Goal: Answer question/provide support: Share knowledge or assist other users

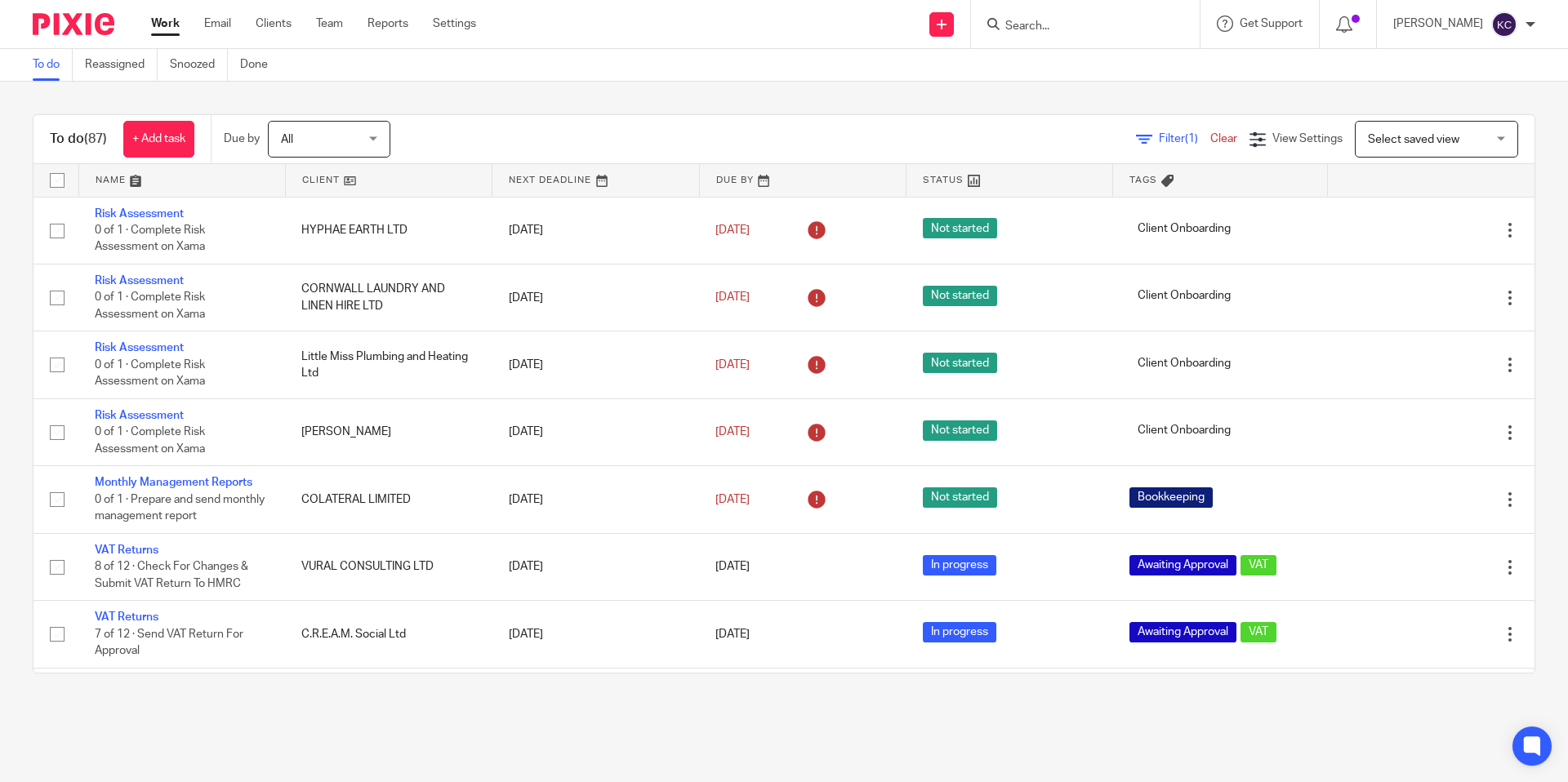
click at [1073, 22] on input "Search" at bounding box center [1078, 27] width 147 height 15
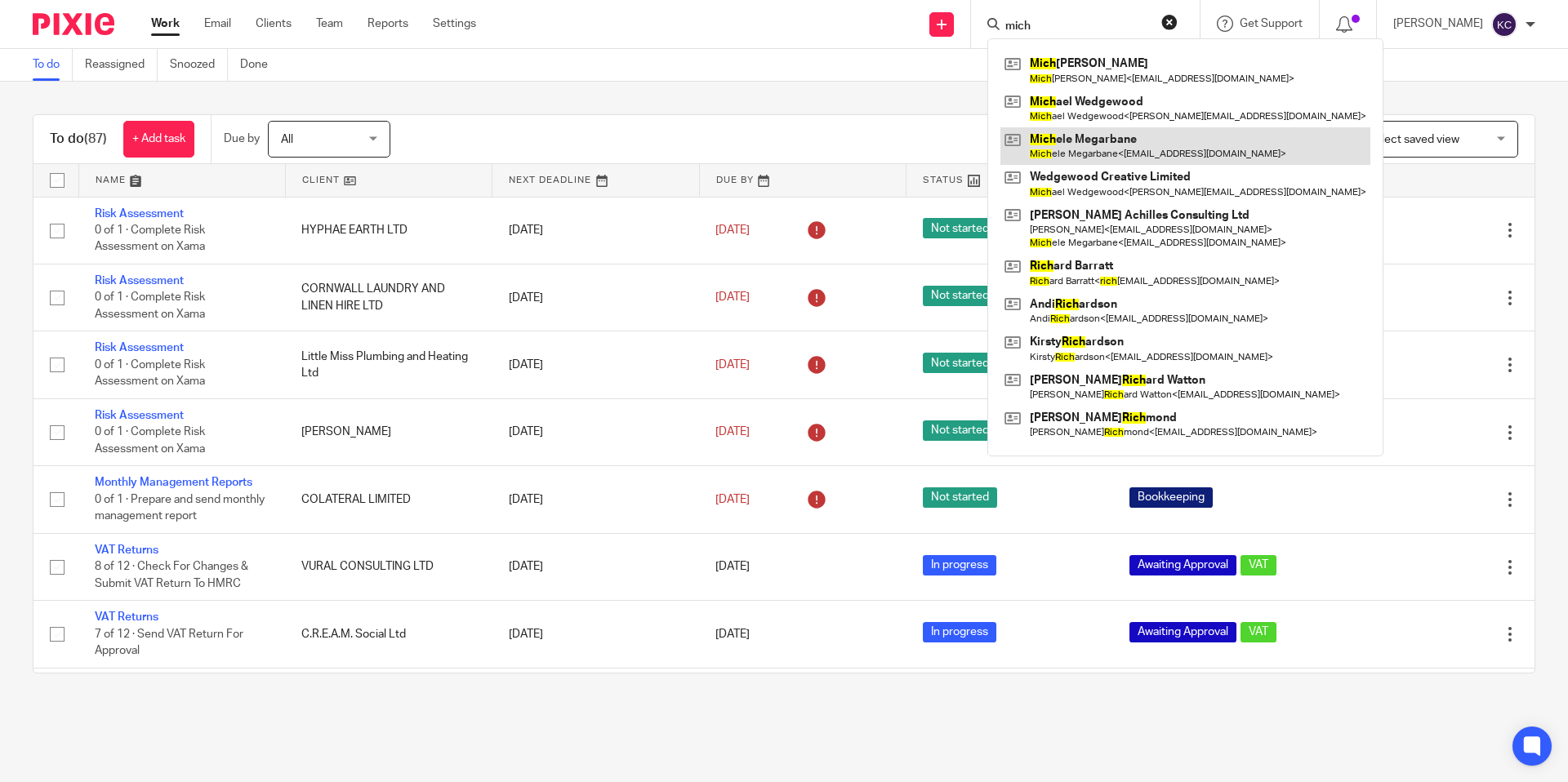
type input "mich"
click at [1112, 134] on link at bounding box center [1185, 146] width 370 height 37
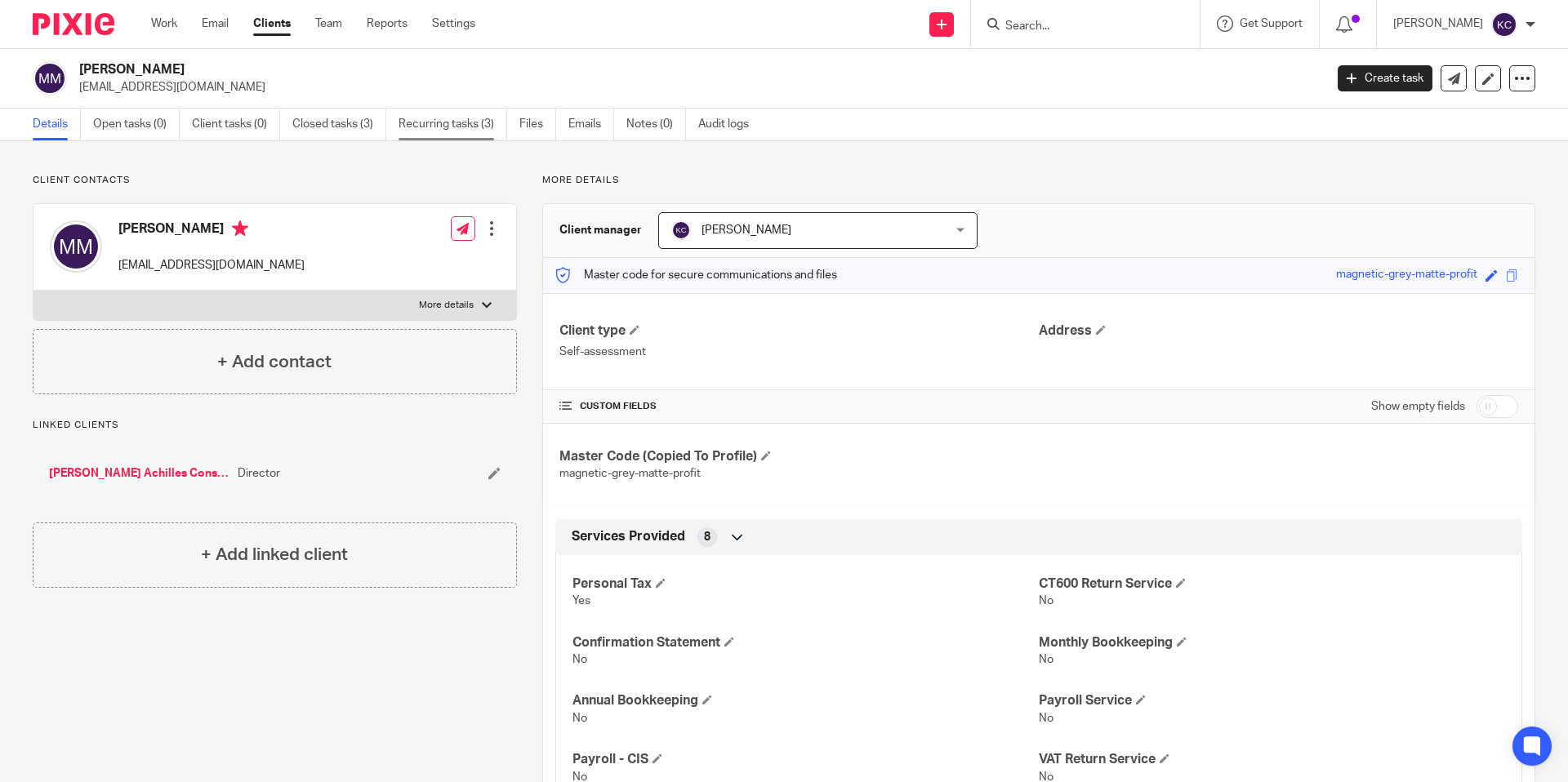
click at [434, 125] on link "Recurring tasks (3)" at bounding box center [452, 124] width 109 height 32
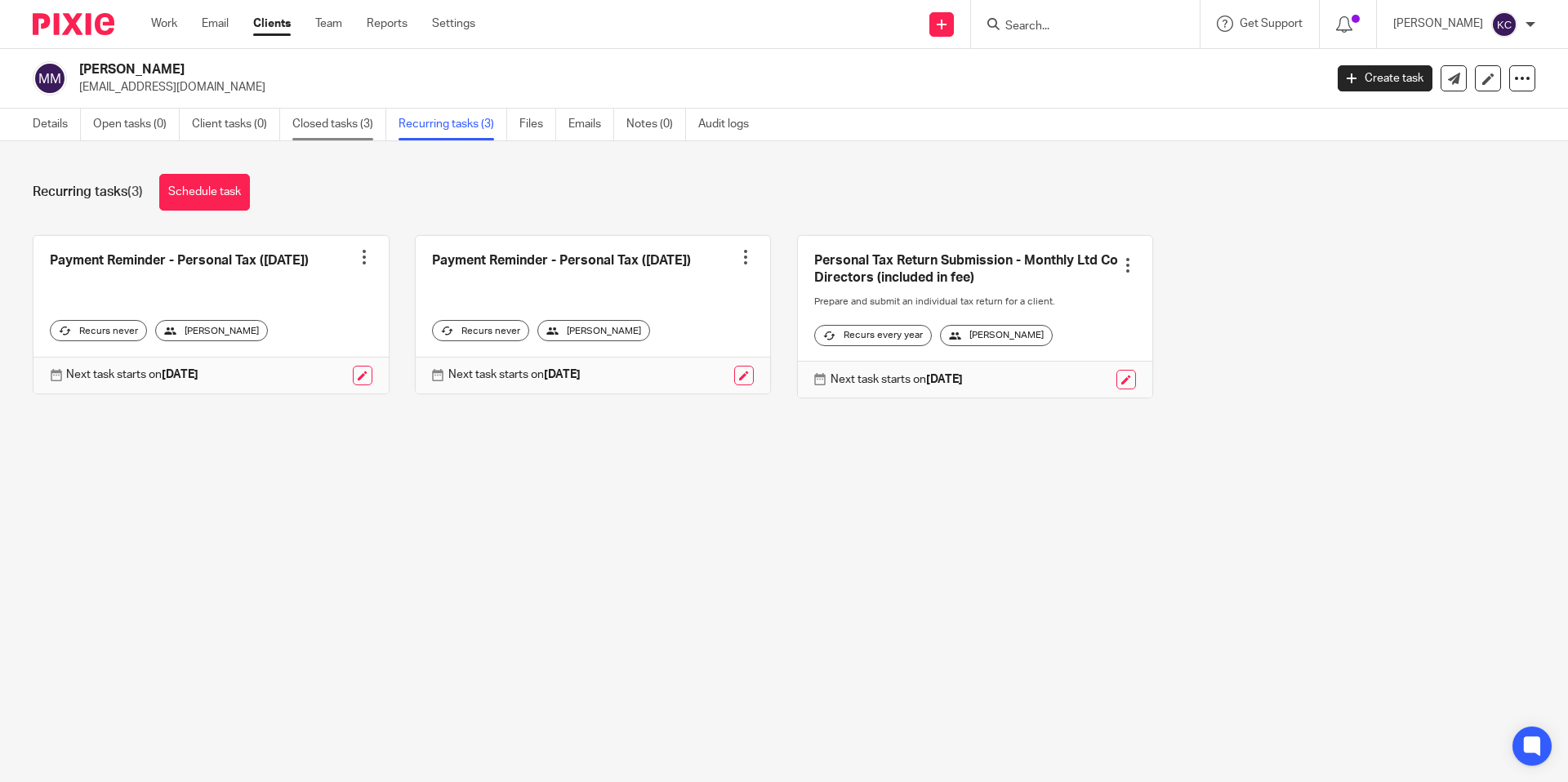
click at [309, 136] on link "Closed tasks (3)" at bounding box center [339, 124] width 94 height 32
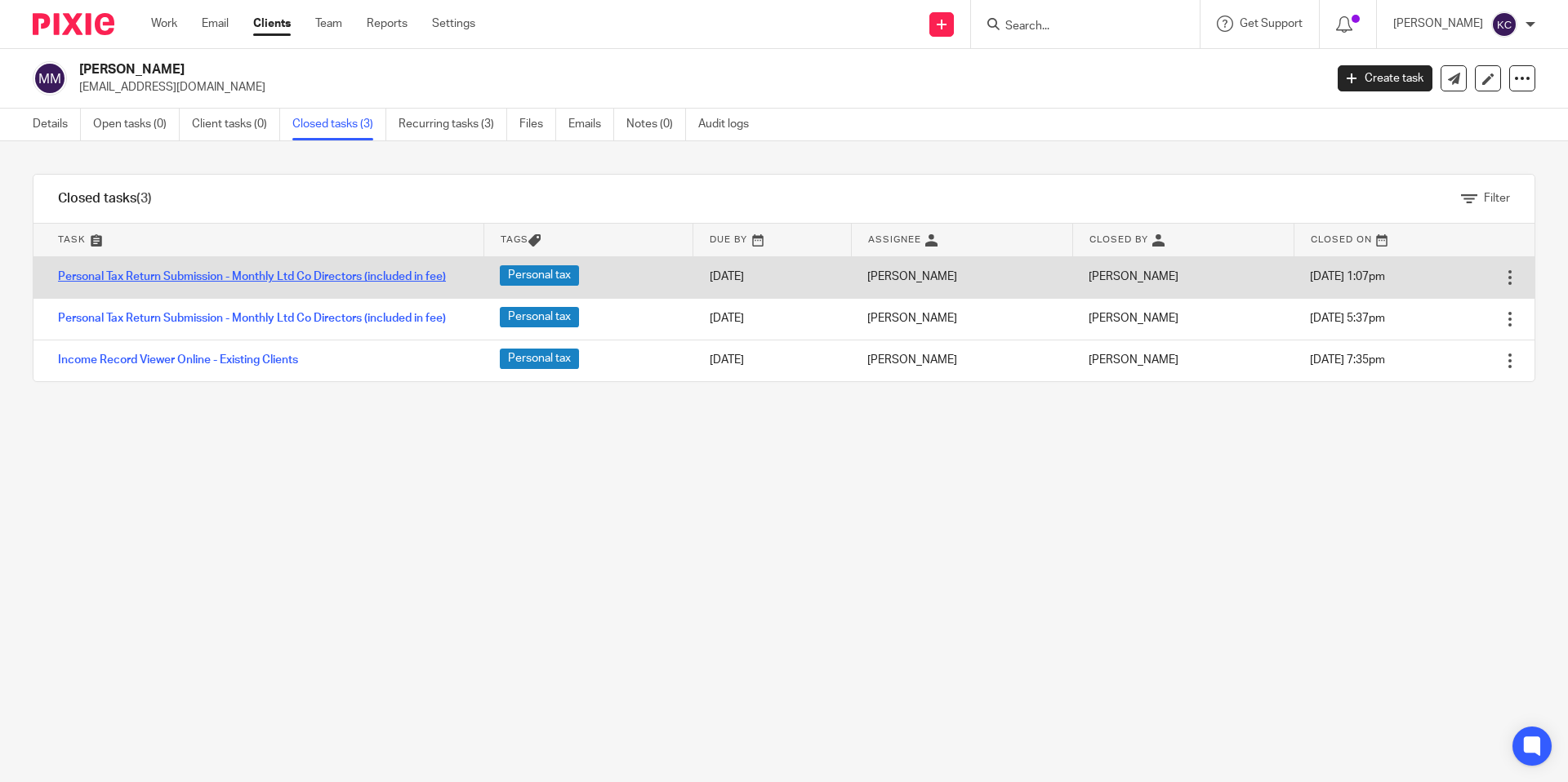
click at [293, 274] on link "Personal Tax Return Submission - Monthly Ltd Co Directors (included in fee)" at bounding box center [252, 277] width 388 height 11
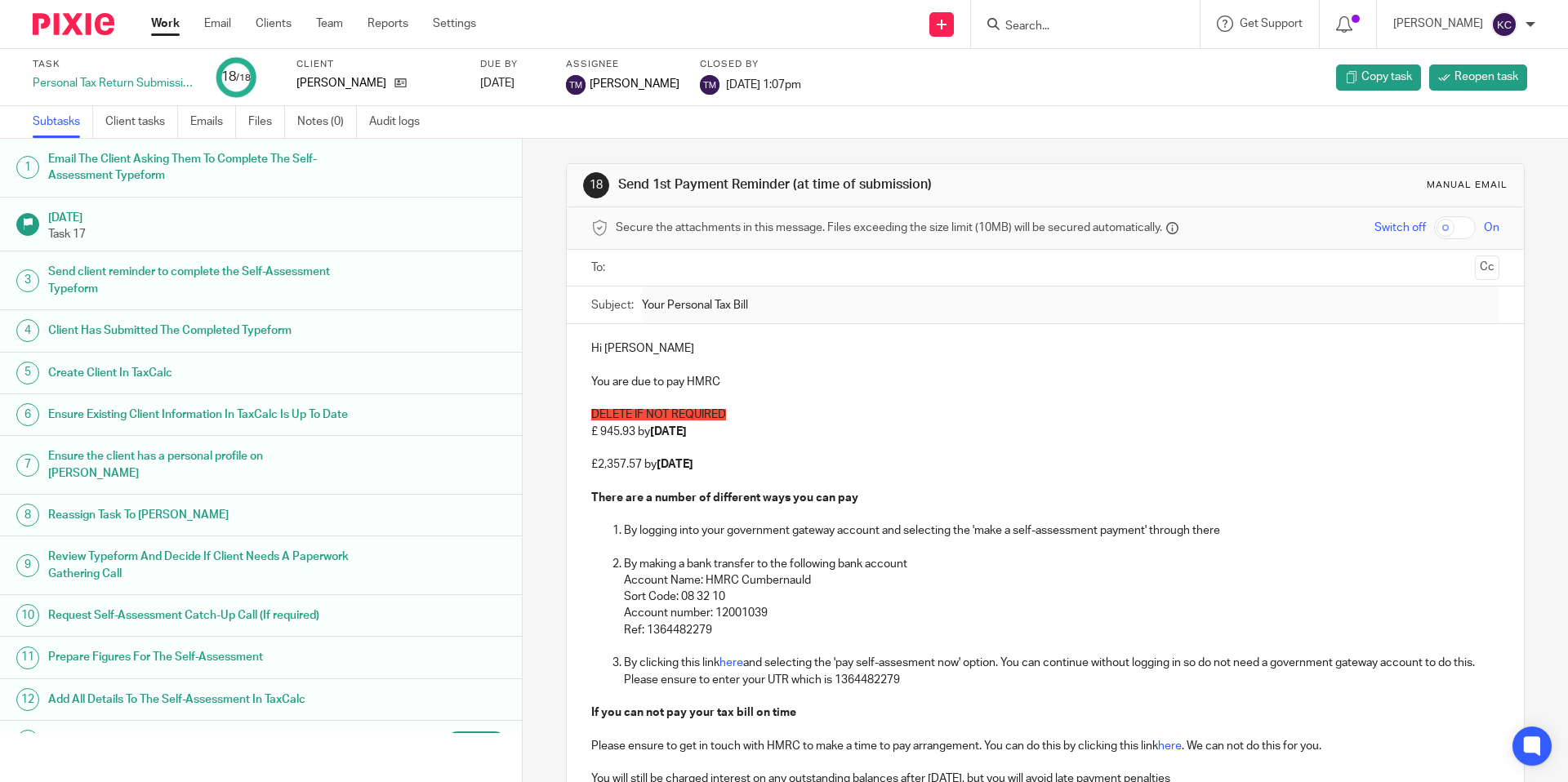
scroll to position [256, 0]
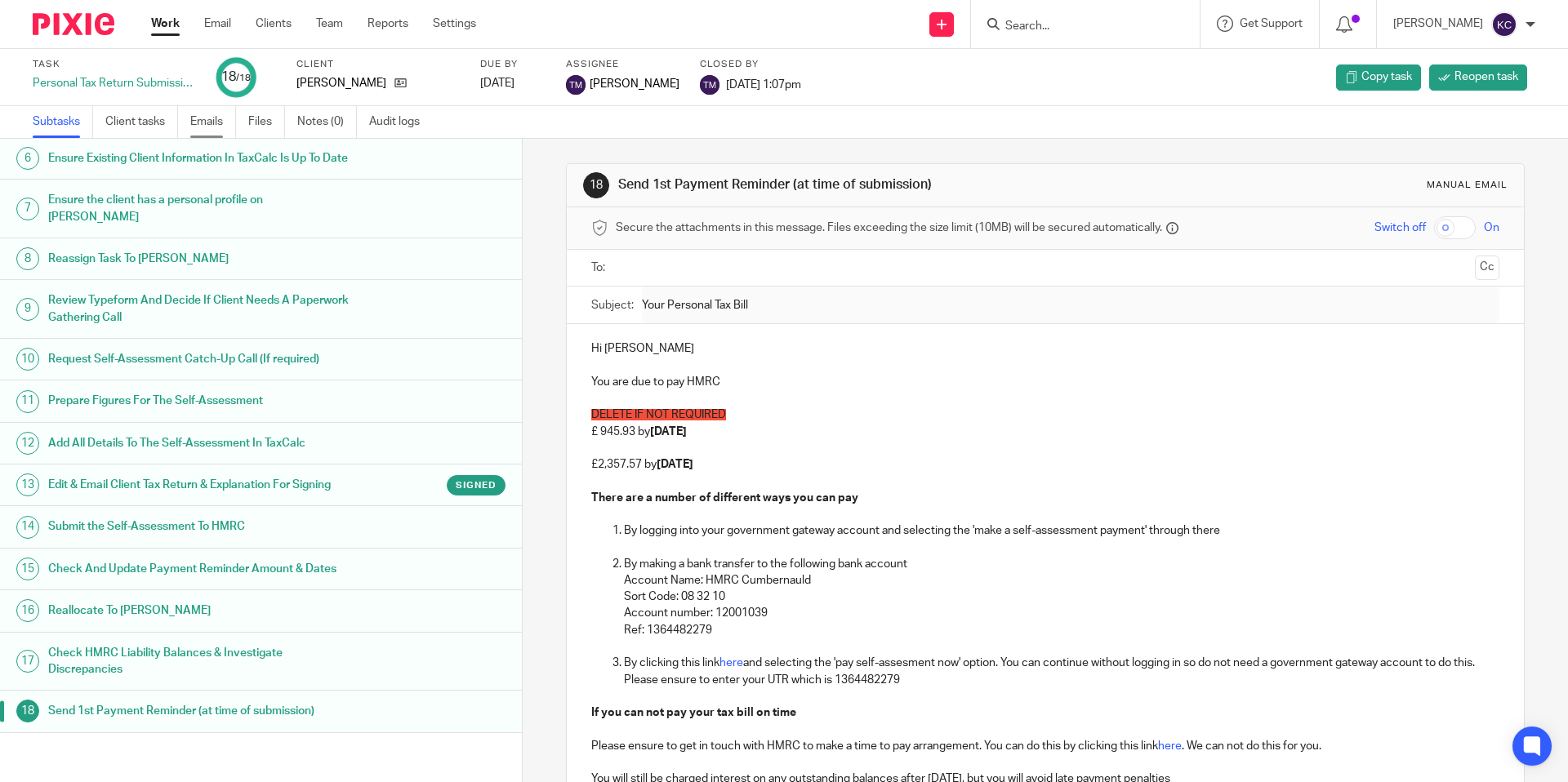
click at [215, 128] on link "Emails" at bounding box center [213, 122] width 46 height 32
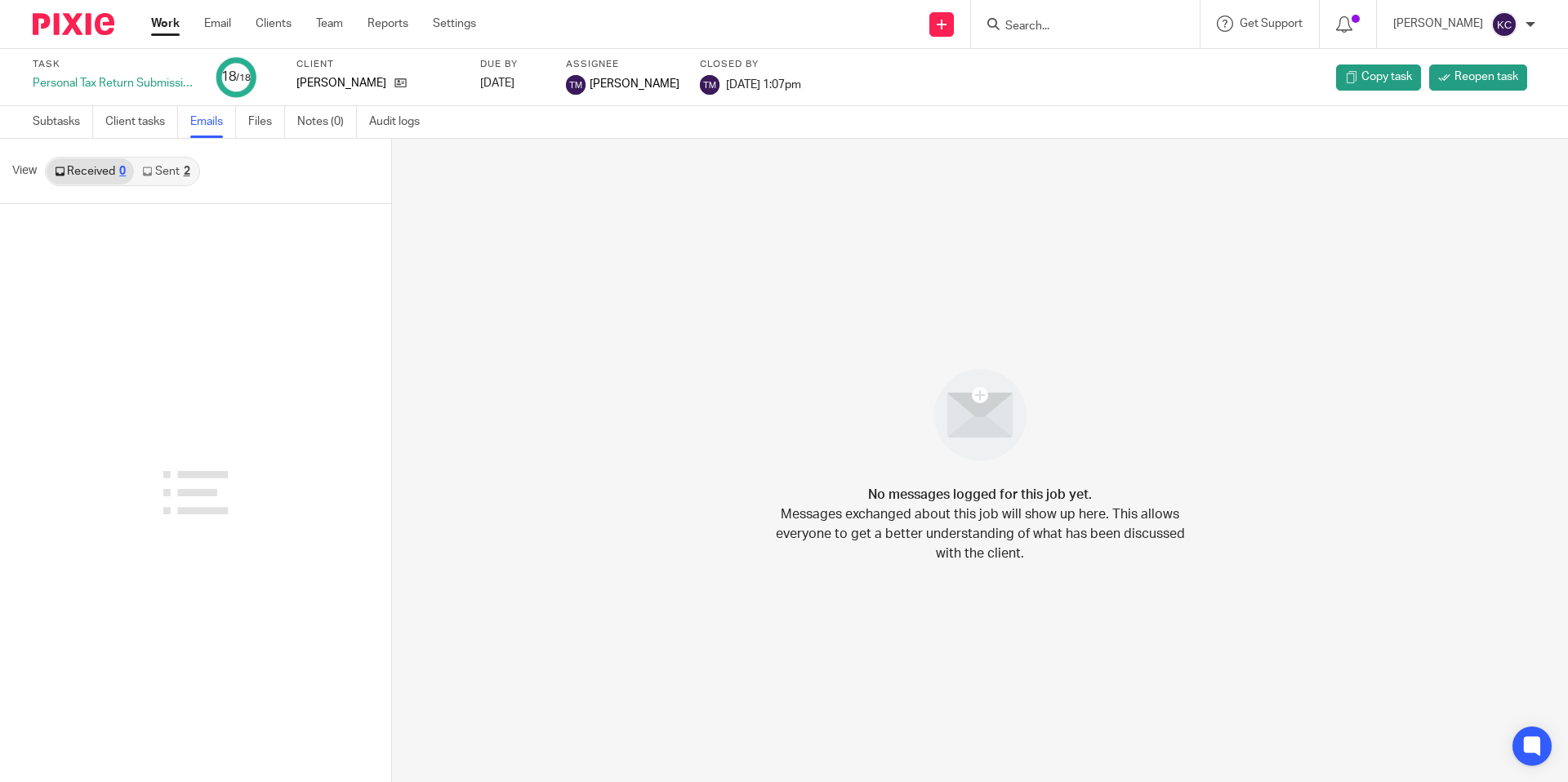
click at [178, 173] on link "Sent 2" at bounding box center [165, 172] width 64 height 26
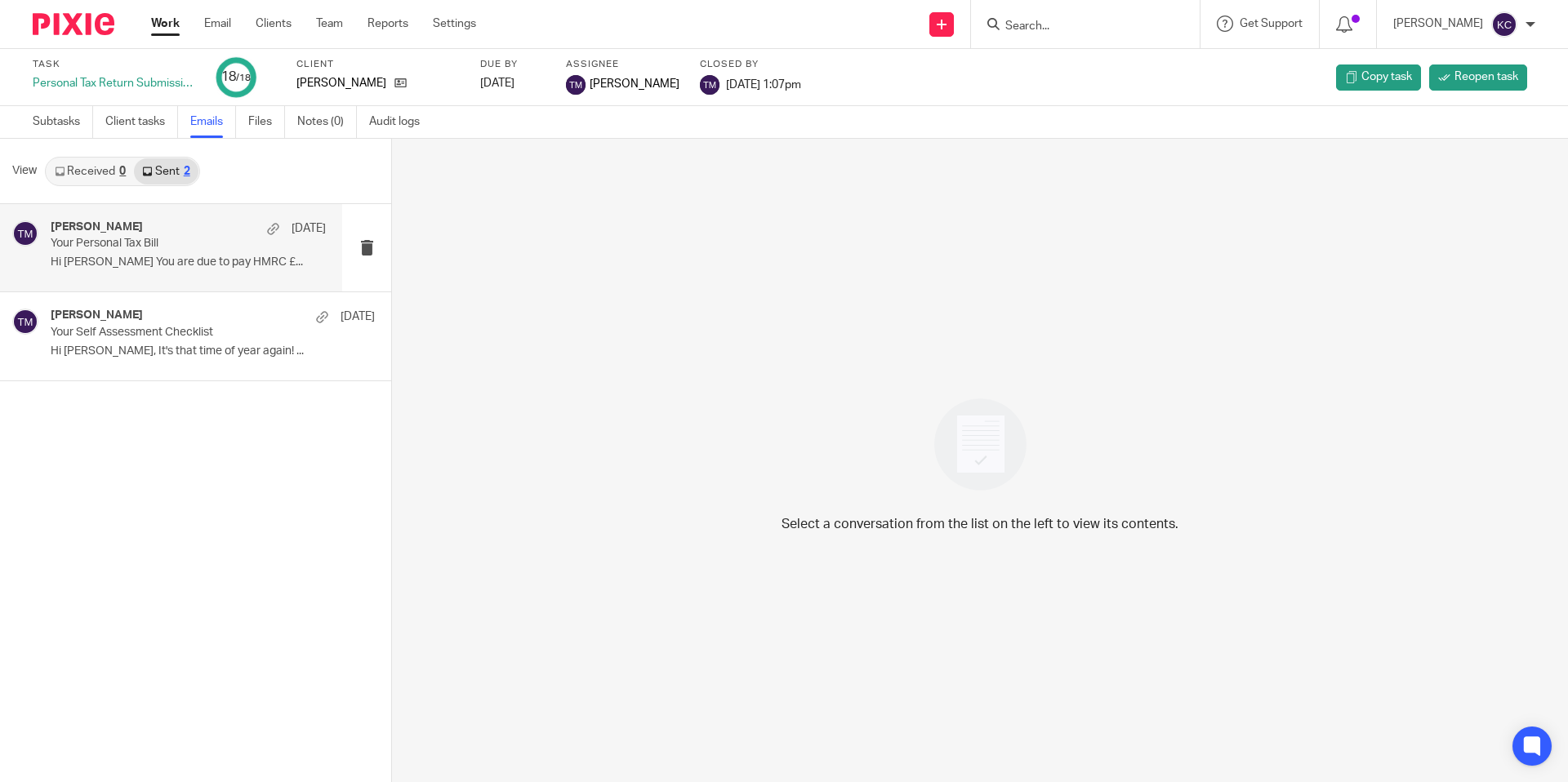
click at [163, 265] on p "Hi [PERSON_NAME] You are due to pay HMRC £..." at bounding box center [189, 262] width 275 height 14
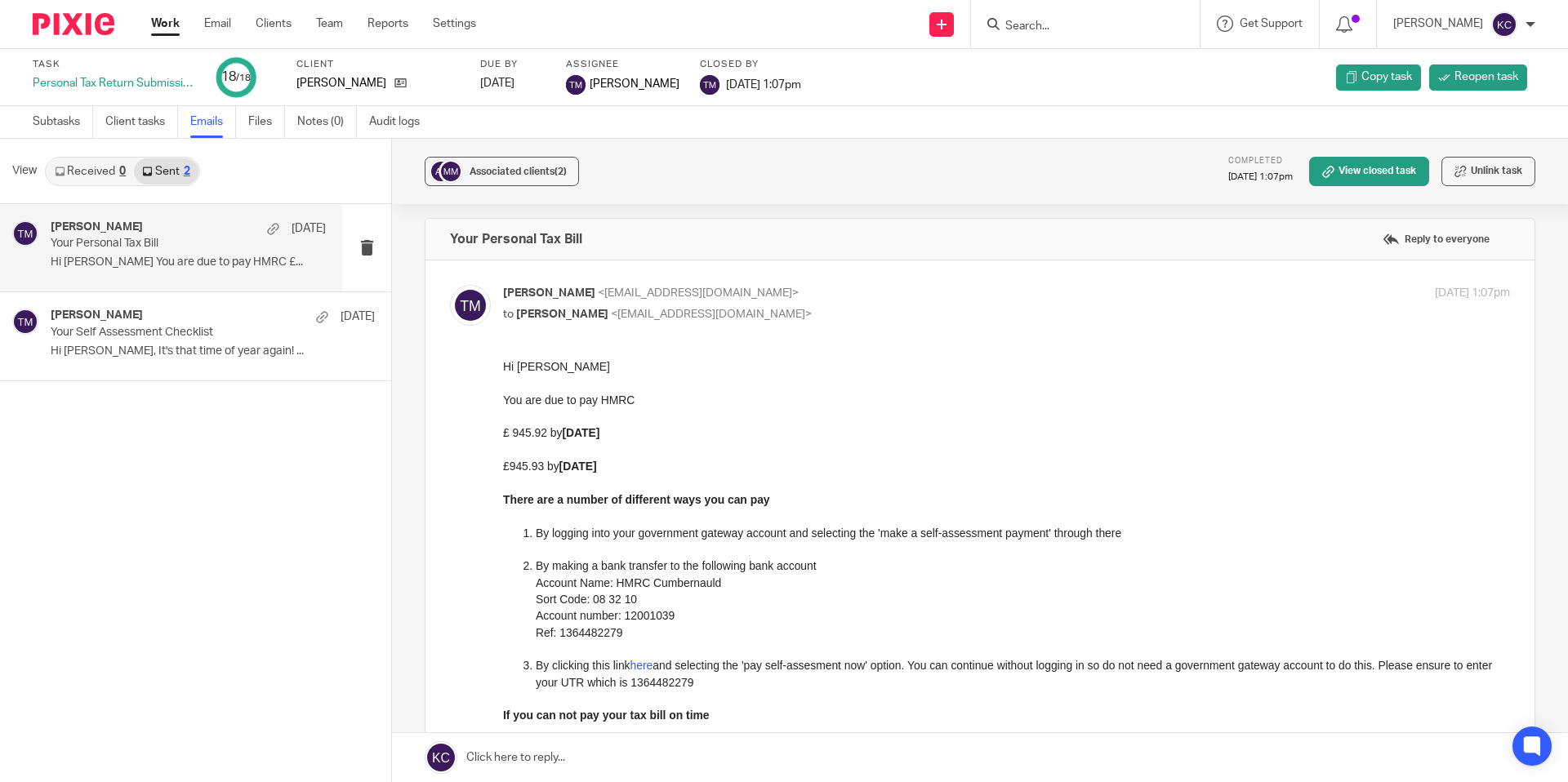
scroll to position [7, 0]
click at [120, 335] on p "Your Self Assessment Checklist" at bounding box center [161, 332] width 220 height 14
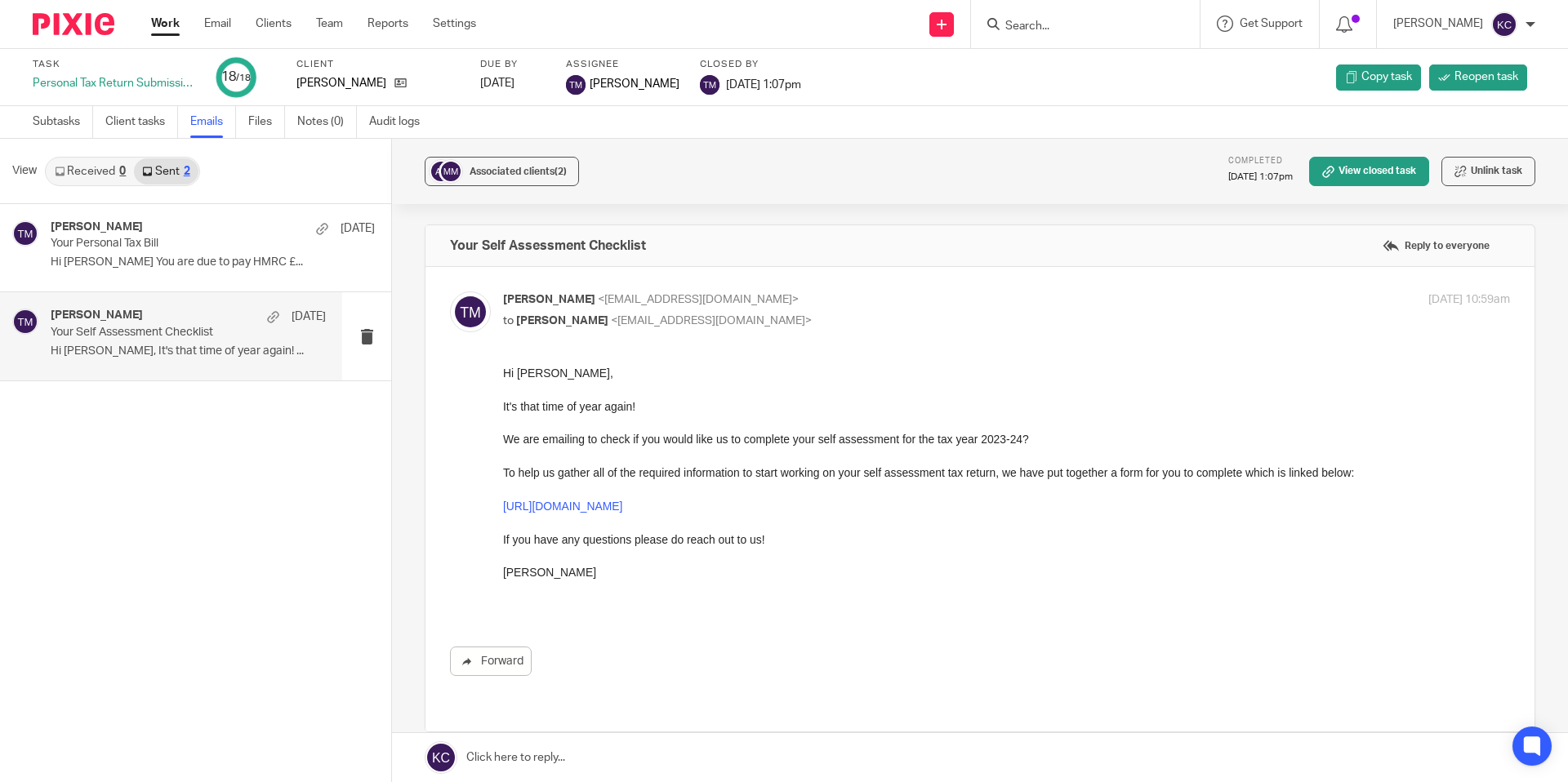
scroll to position [0, 0]
click at [232, 241] on p "Your Personal Tax Bill" at bounding box center [161, 243] width 220 height 14
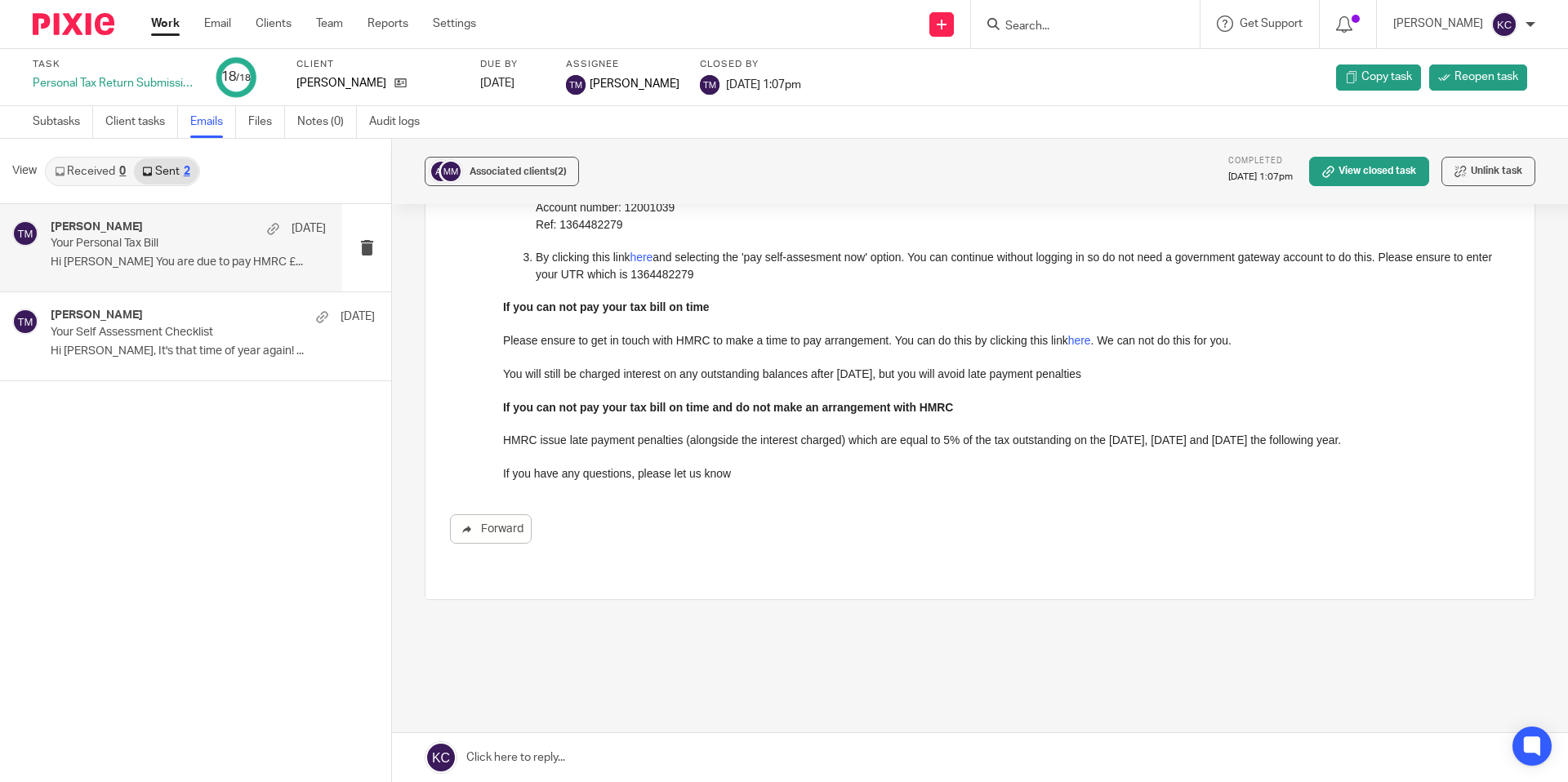
scroll to position [428, 0]
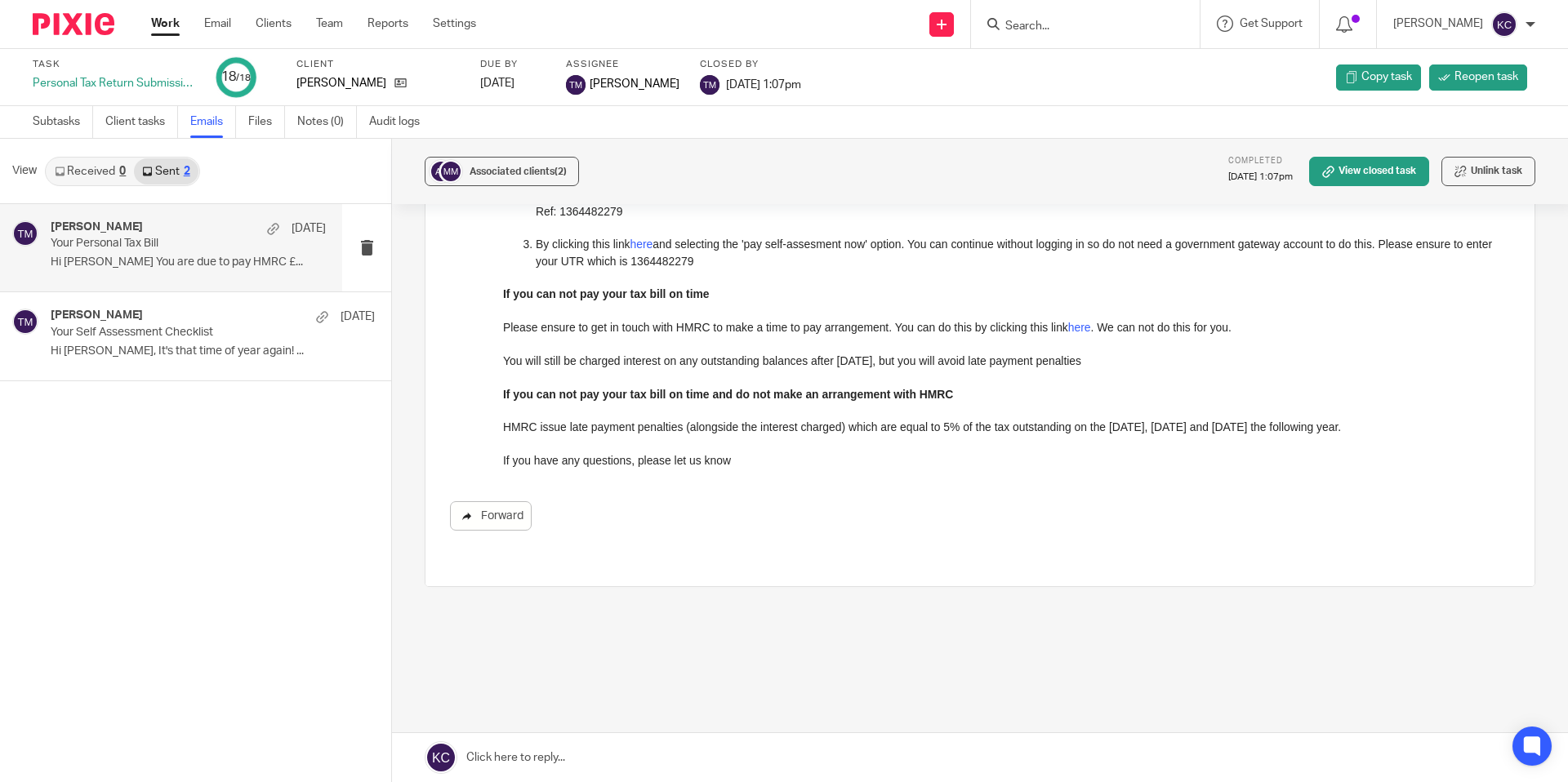
click at [491, 509] on link "Forward" at bounding box center [491, 516] width 82 height 30
click at [407, 85] on icon at bounding box center [400, 83] width 12 height 12
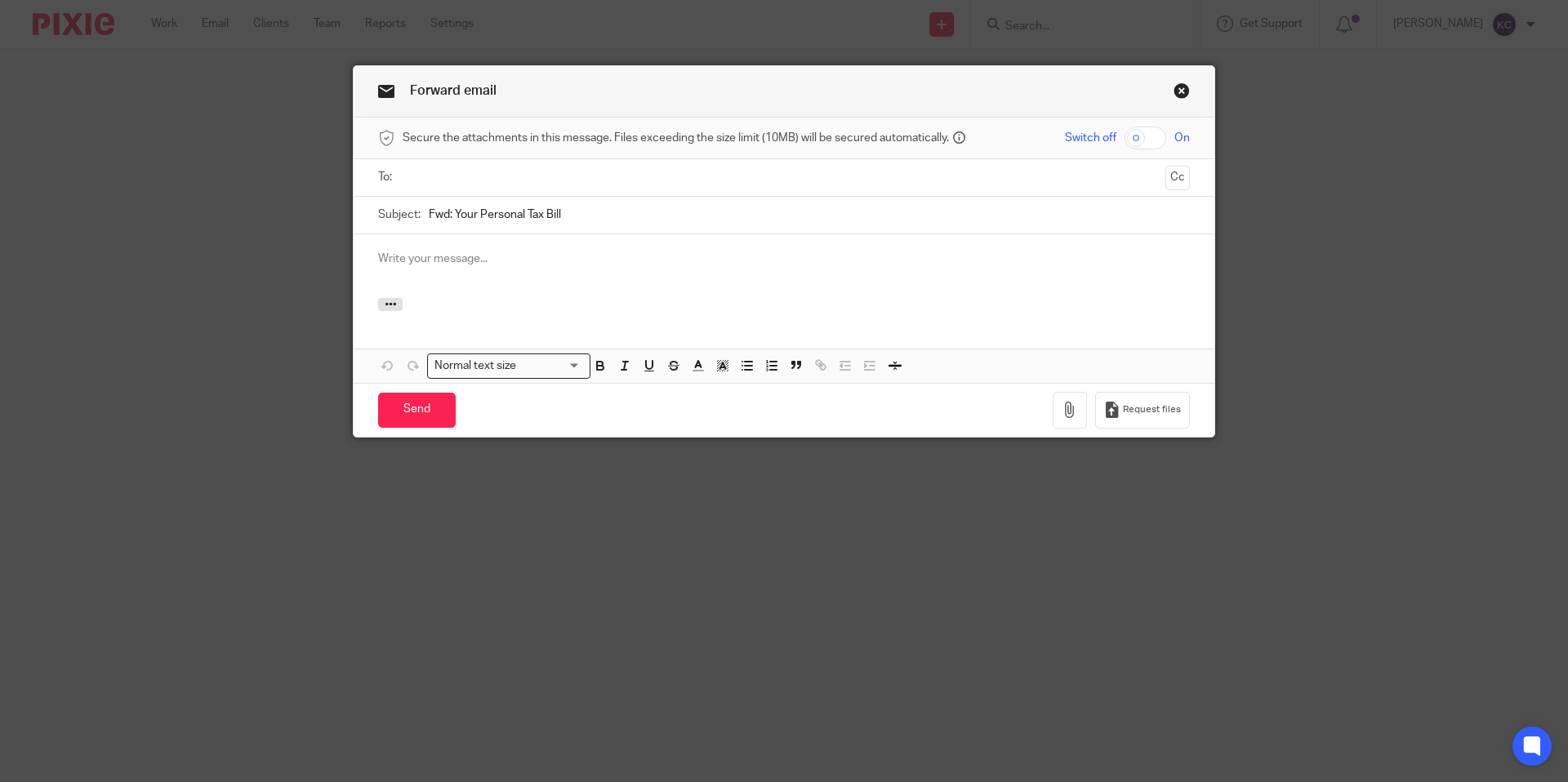
click at [463, 173] on input "text" at bounding box center [784, 177] width 751 height 19
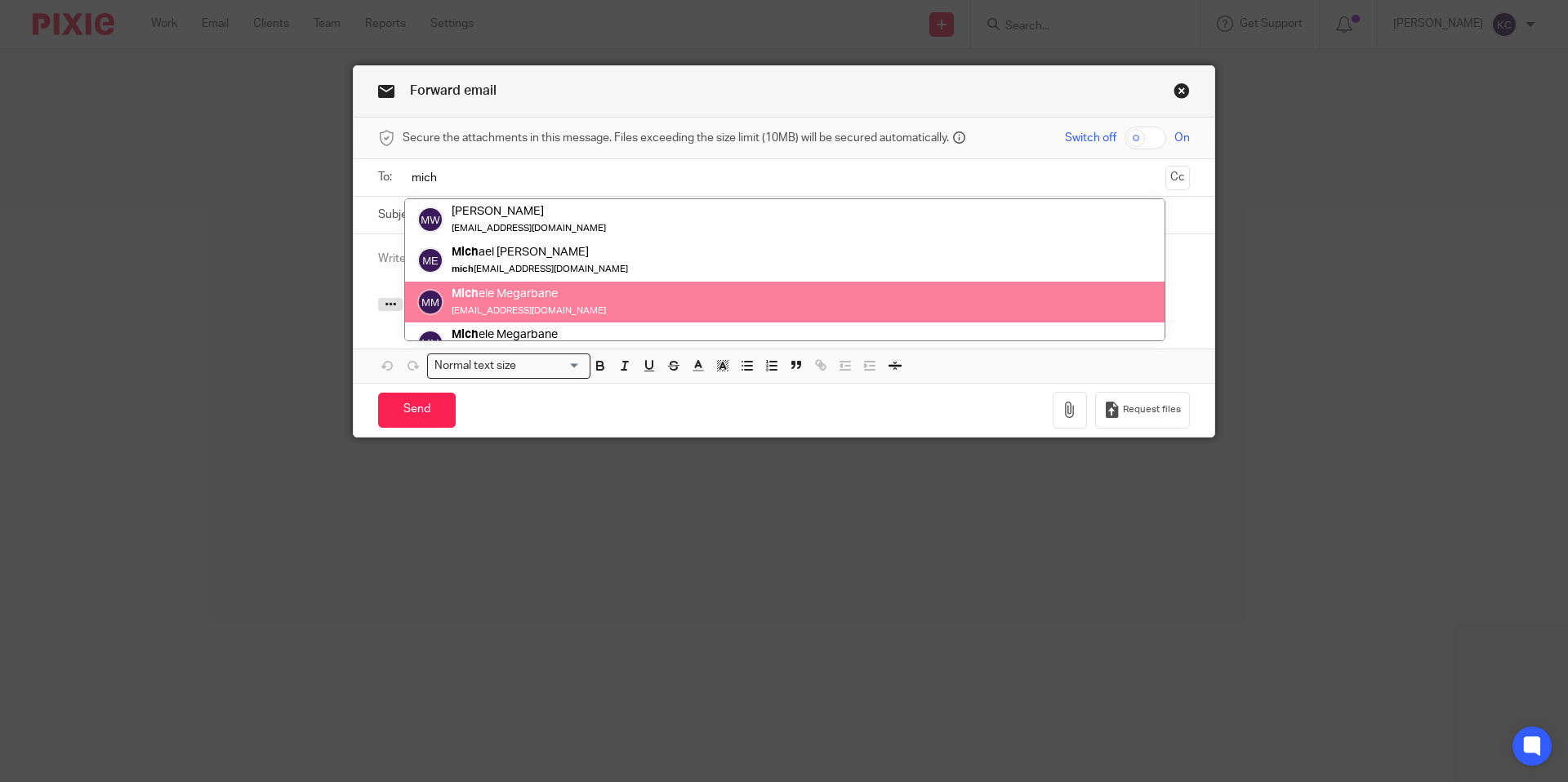
type input "mich"
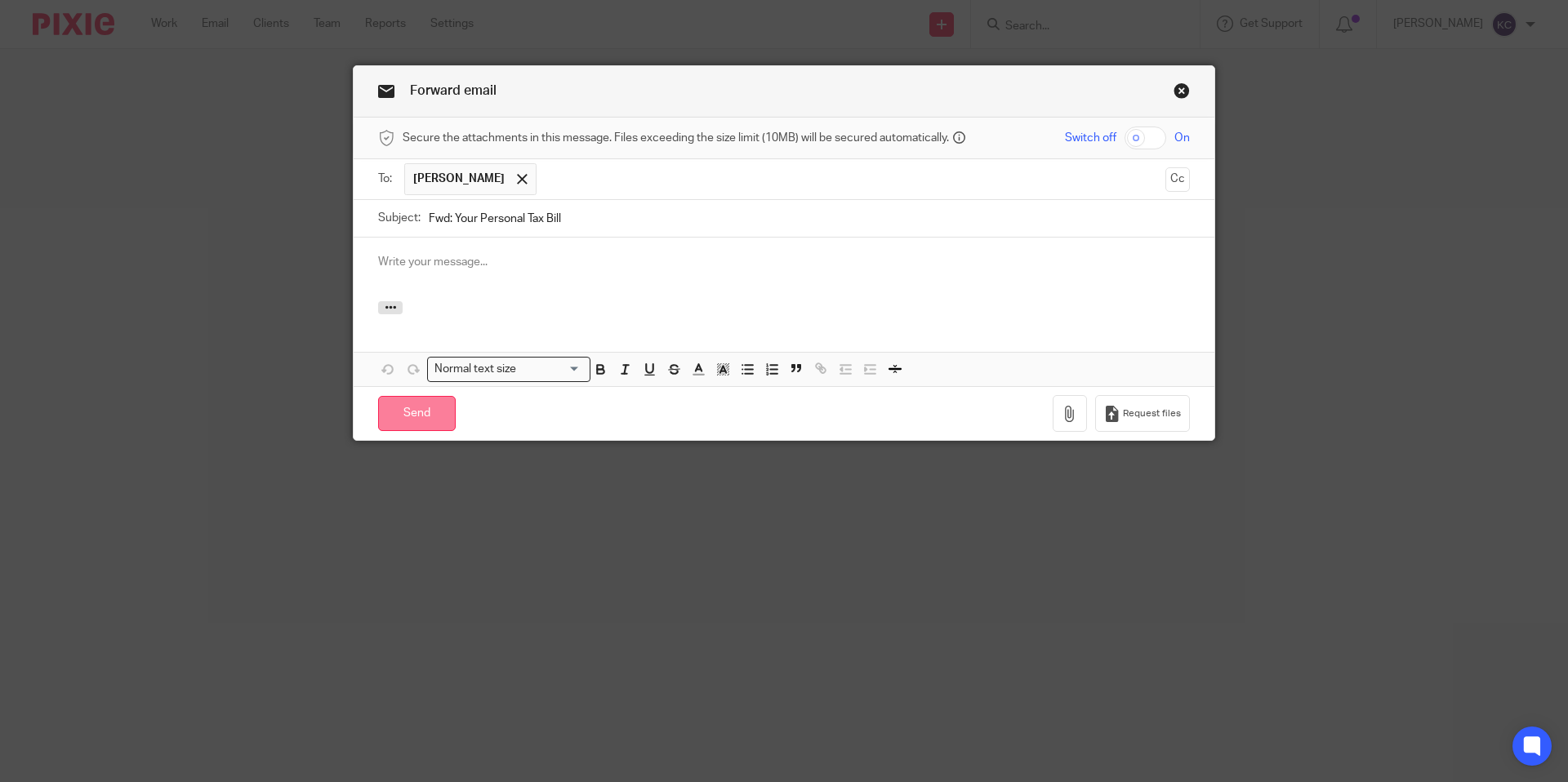
click at [410, 415] on input "Send" at bounding box center [417, 414] width 78 height 35
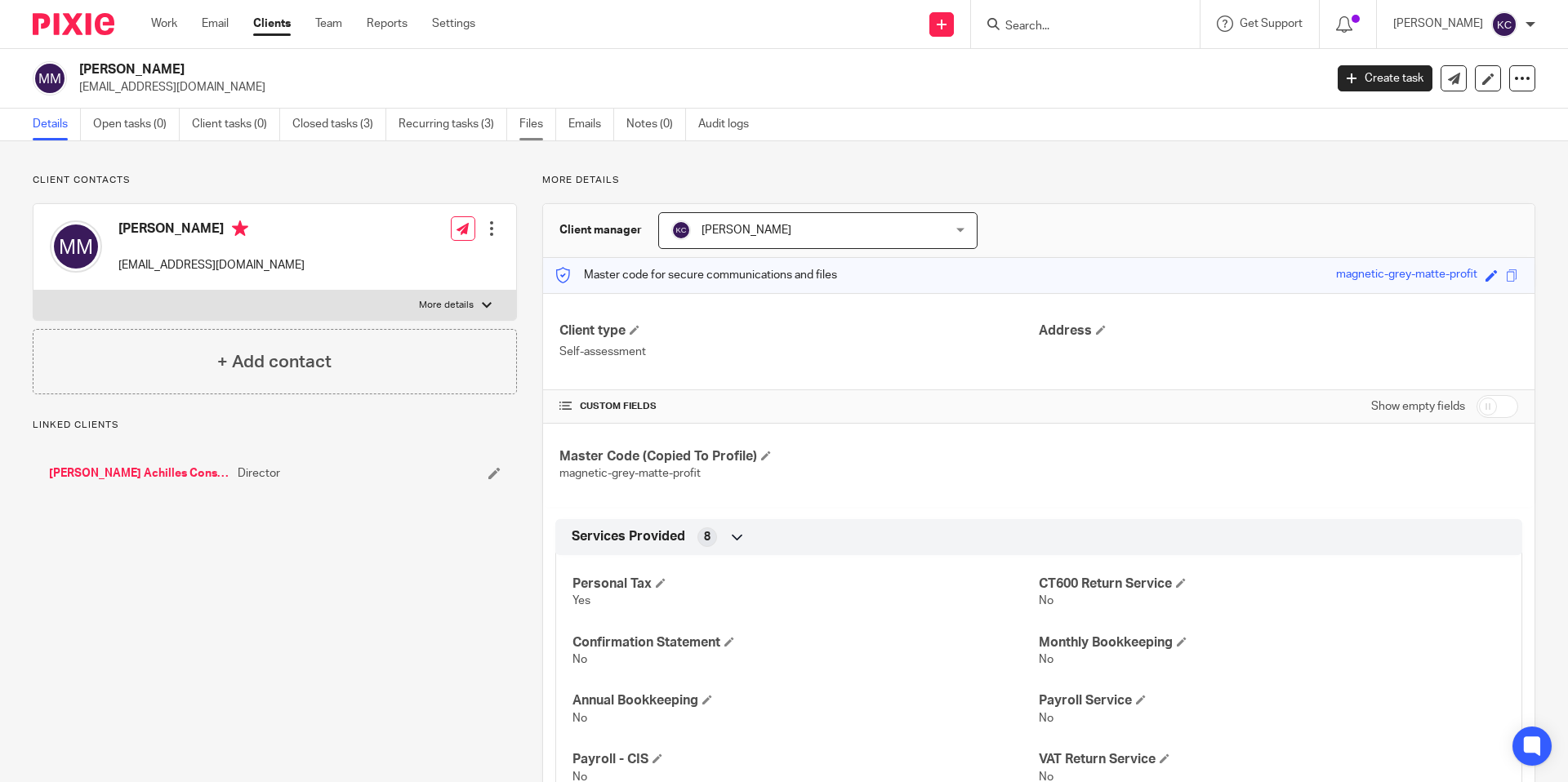
click at [531, 130] on link "Files" at bounding box center [538, 124] width 37 height 32
click at [595, 128] on link "Emails" at bounding box center [591, 124] width 46 height 32
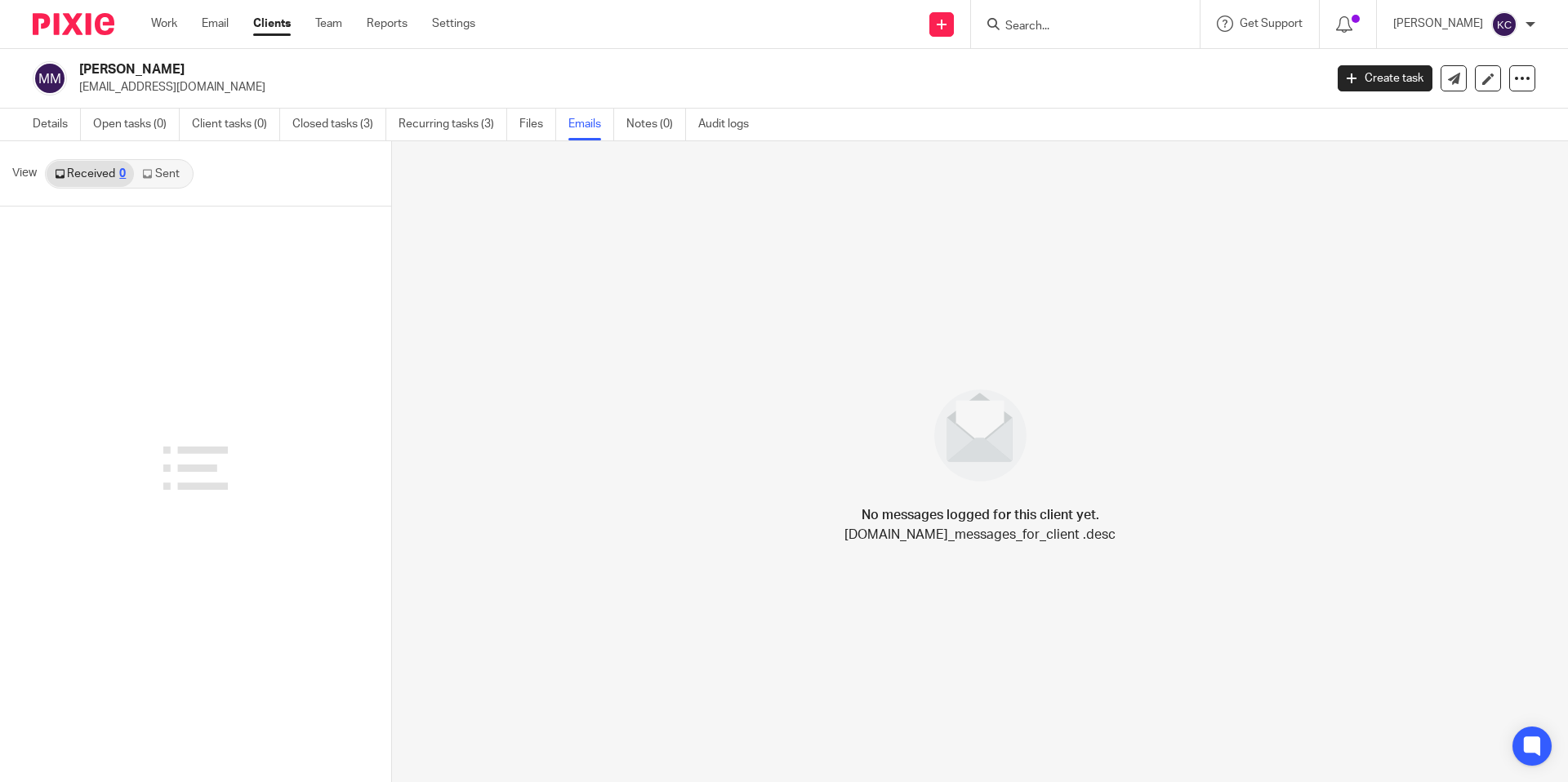
click at [148, 175] on icon at bounding box center [147, 174] width 10 height 10
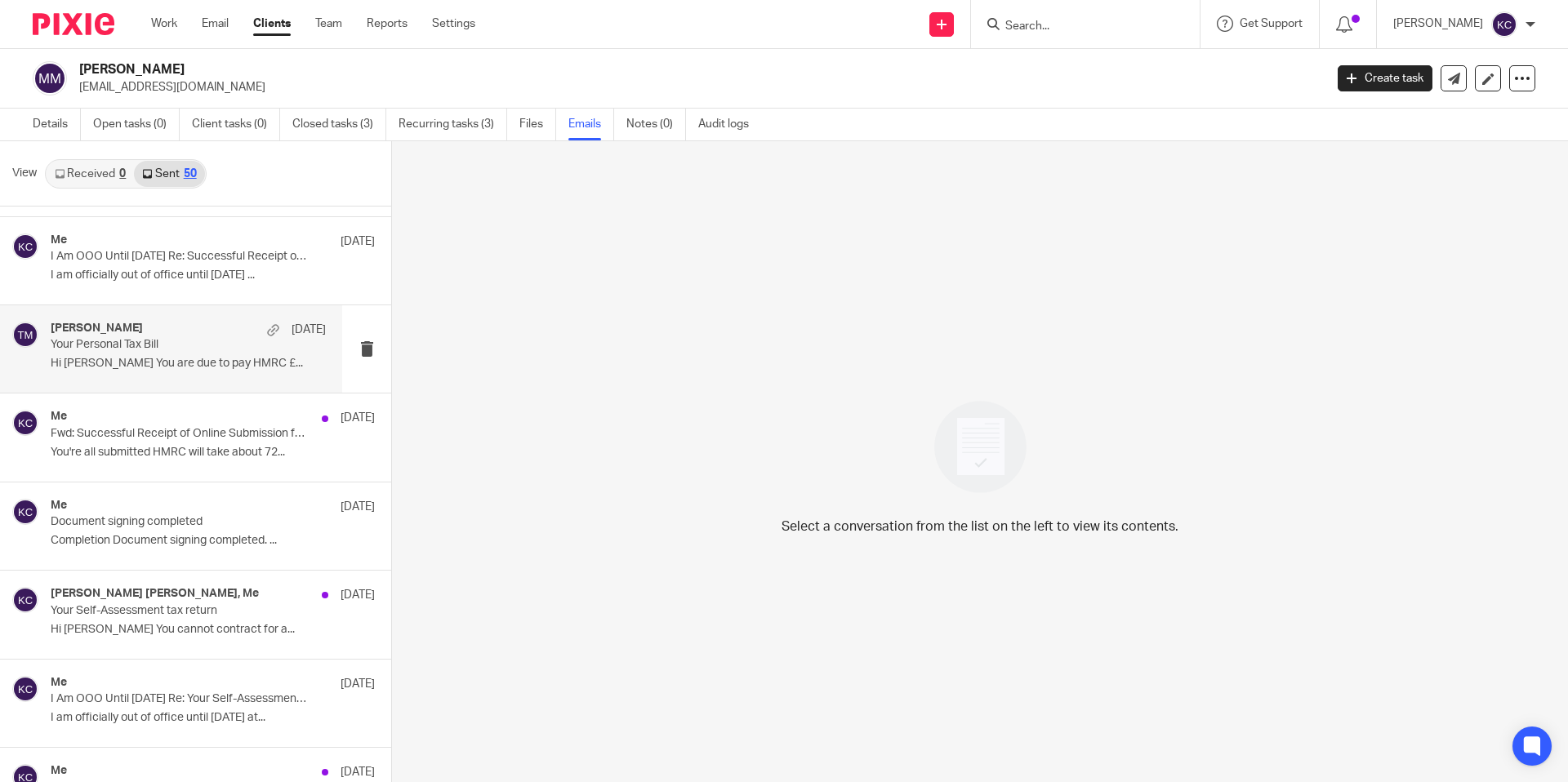
scroll to position [219, 0]
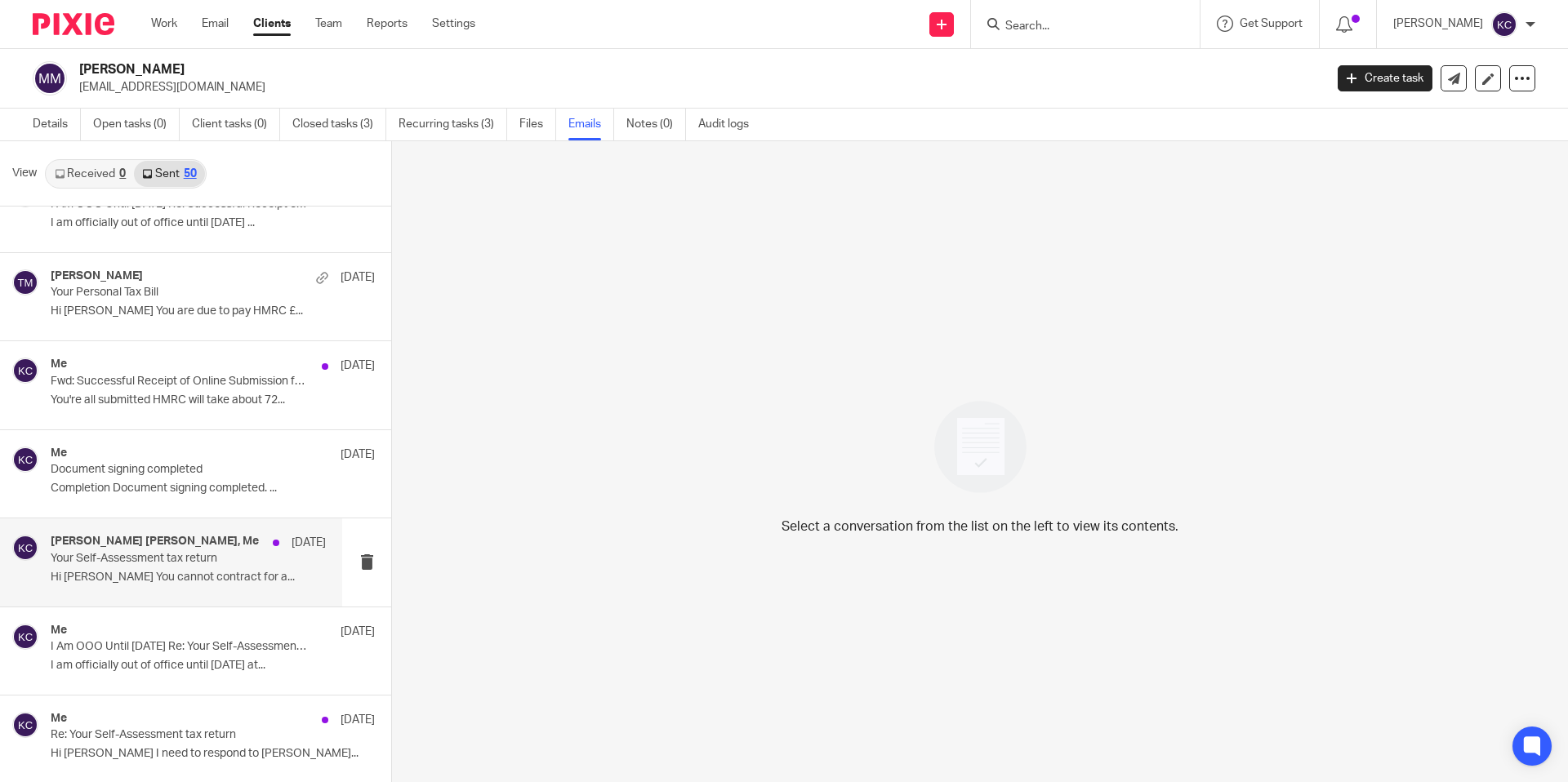
click at [128, 572] on p "Hi Michele You cannot contract for a..." at bounding box center [189, 578] width 275 height 14
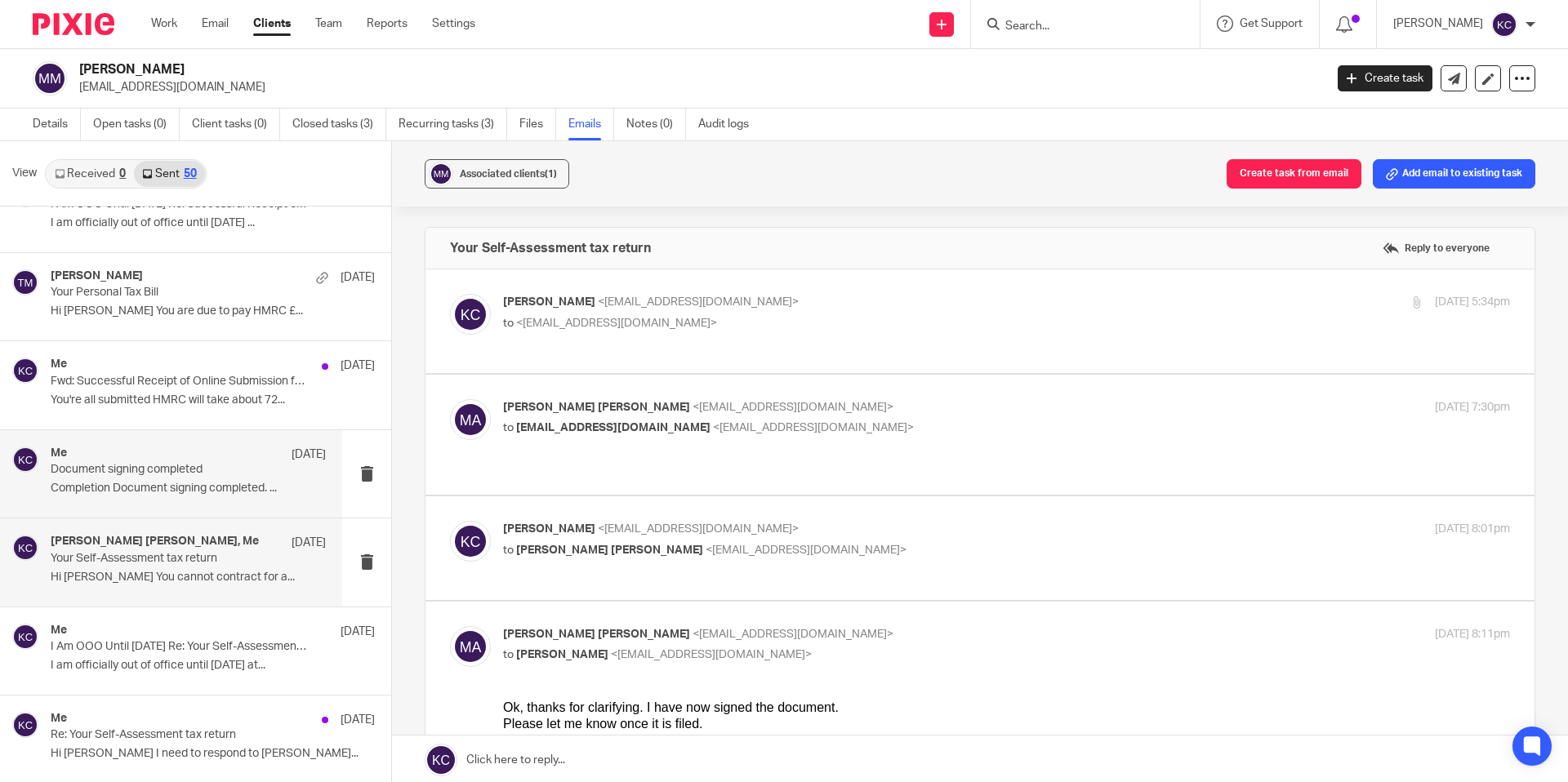
scroll to position [0, 0]
click at [755, 305] on p "Kara Curtayne <kara@karaccounts.com>" at bounding box center [839, 303] width 672 height 17
checkbox input "true"
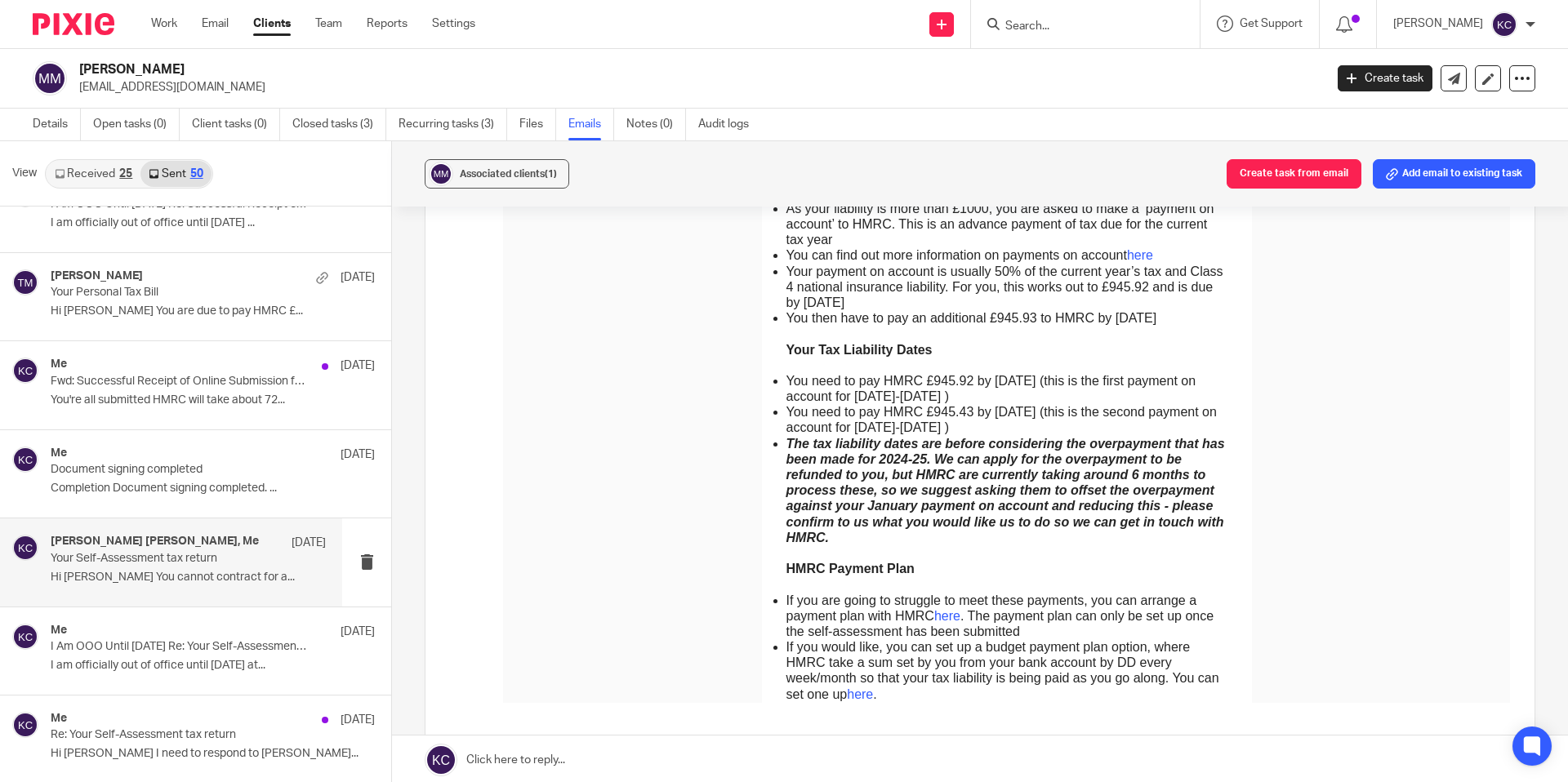
scroll to position [1453, 0]
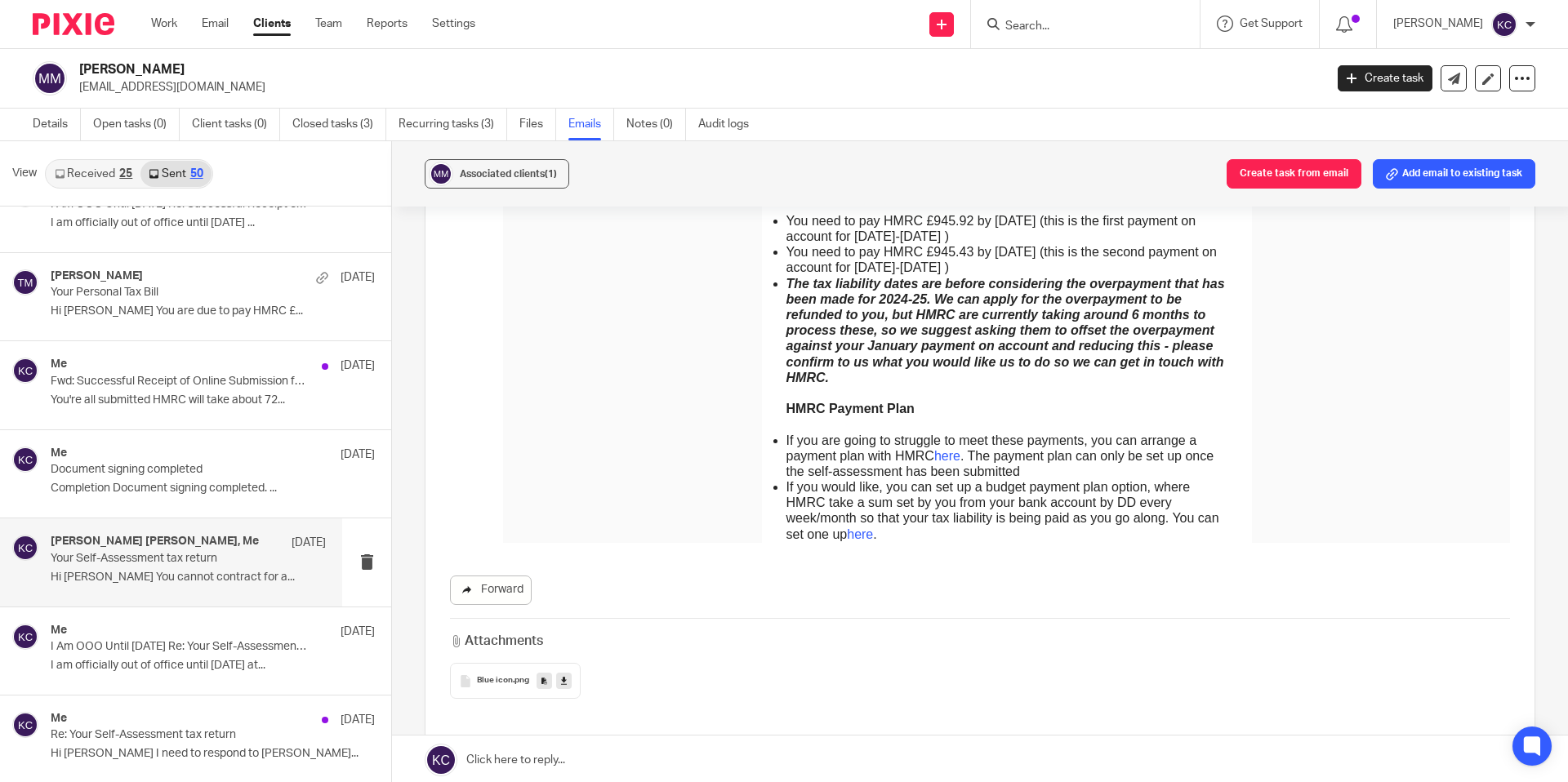
click at [493, 593] on link "Forward" at bounding box center [491, 591] width 82 height 30
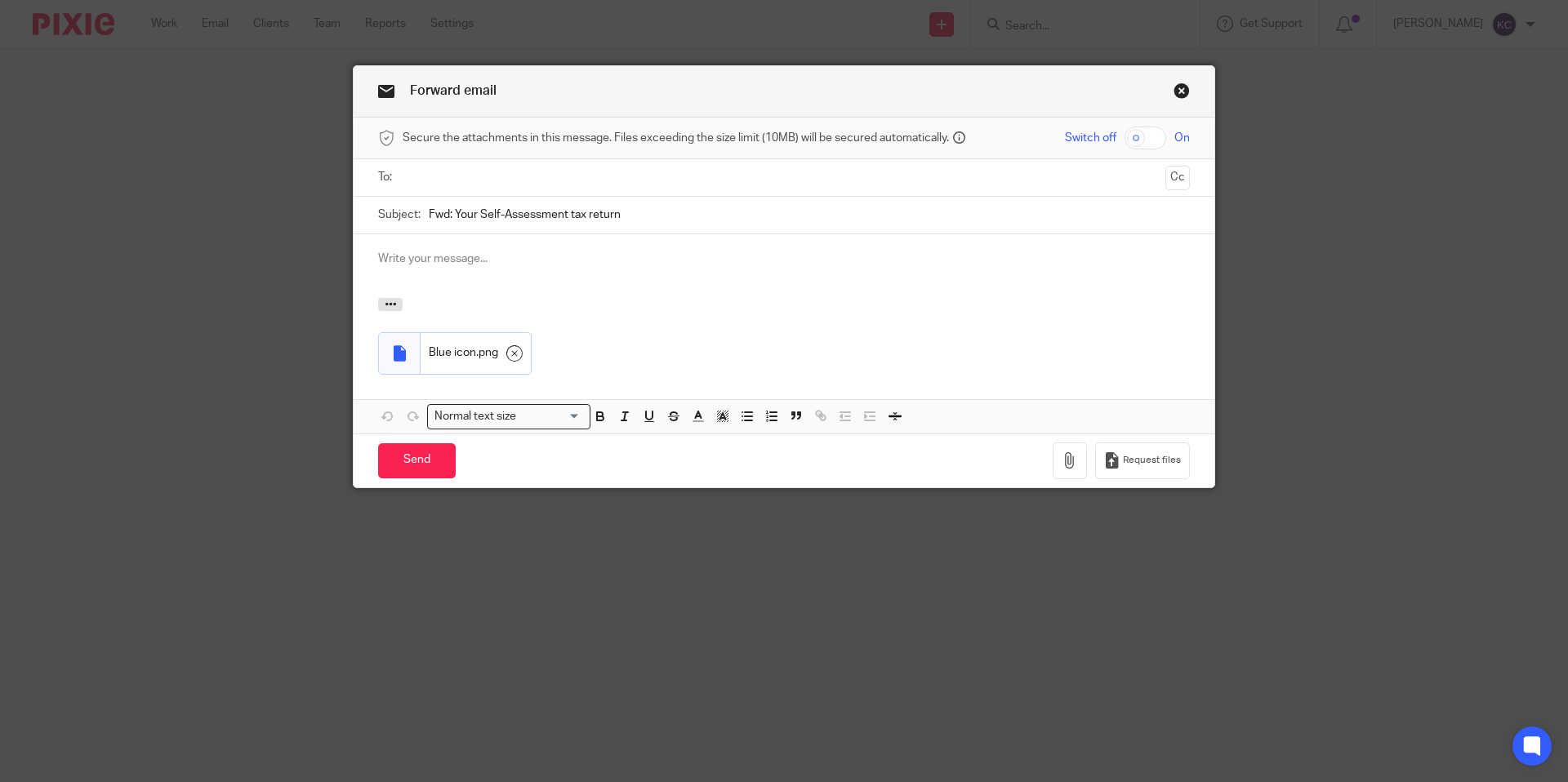
click at [681, 173] on input "text" at bounding box center [784, 177] width 751 height 19
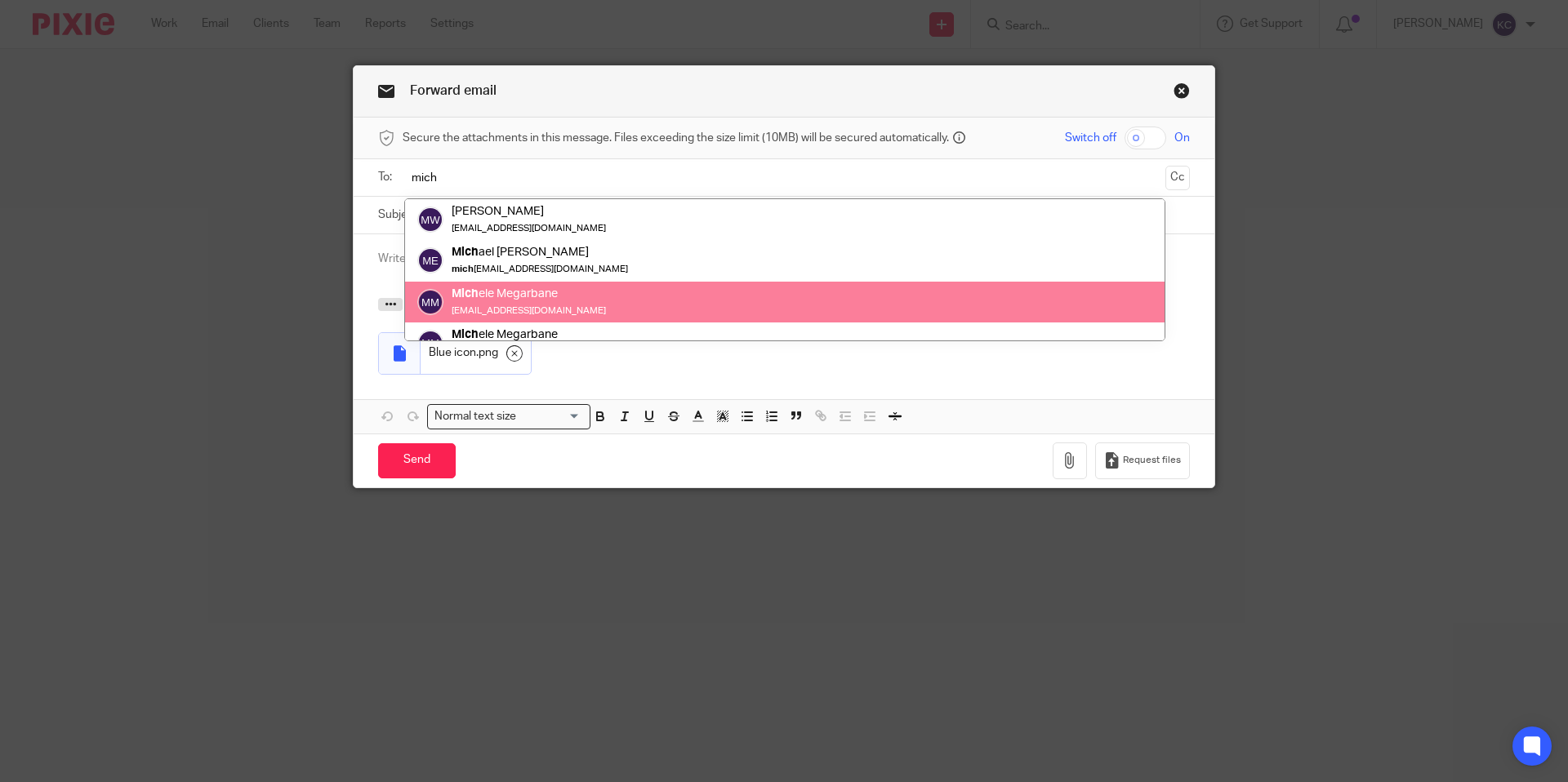
type input "mich"
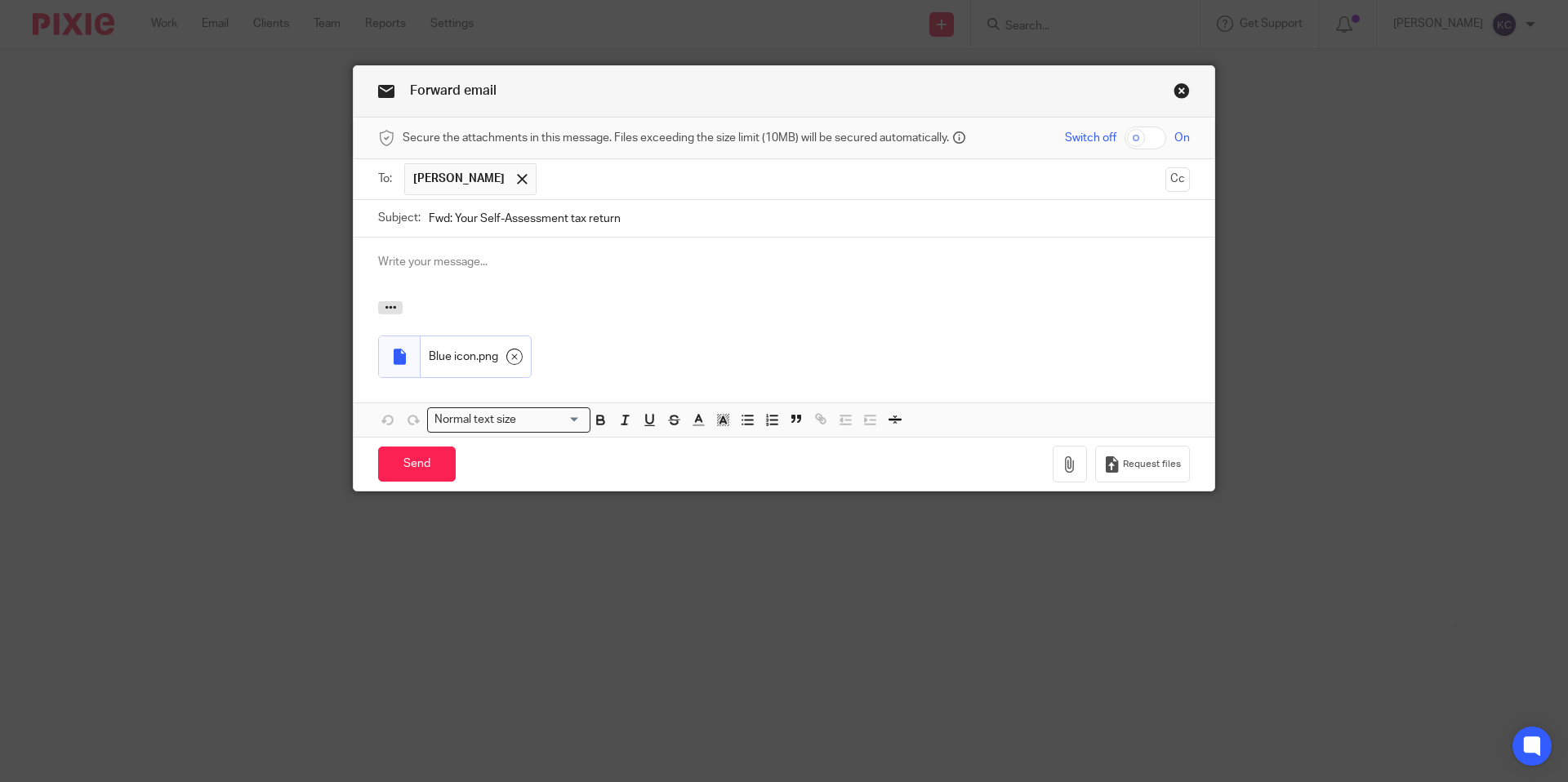
click at [659, 185] on input "text" at bounding box center [852, 179] width 613 height 32
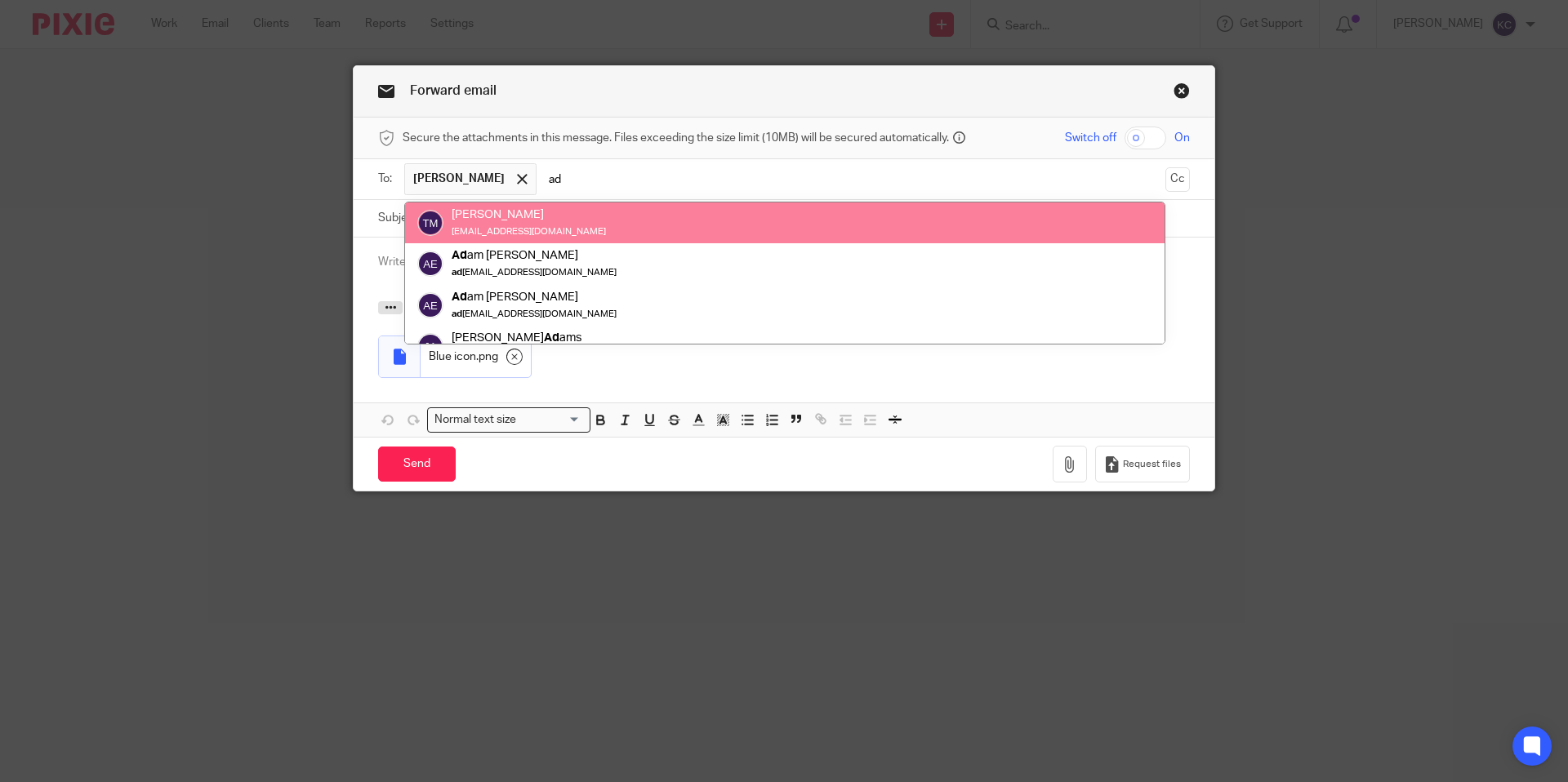
type input "ad"
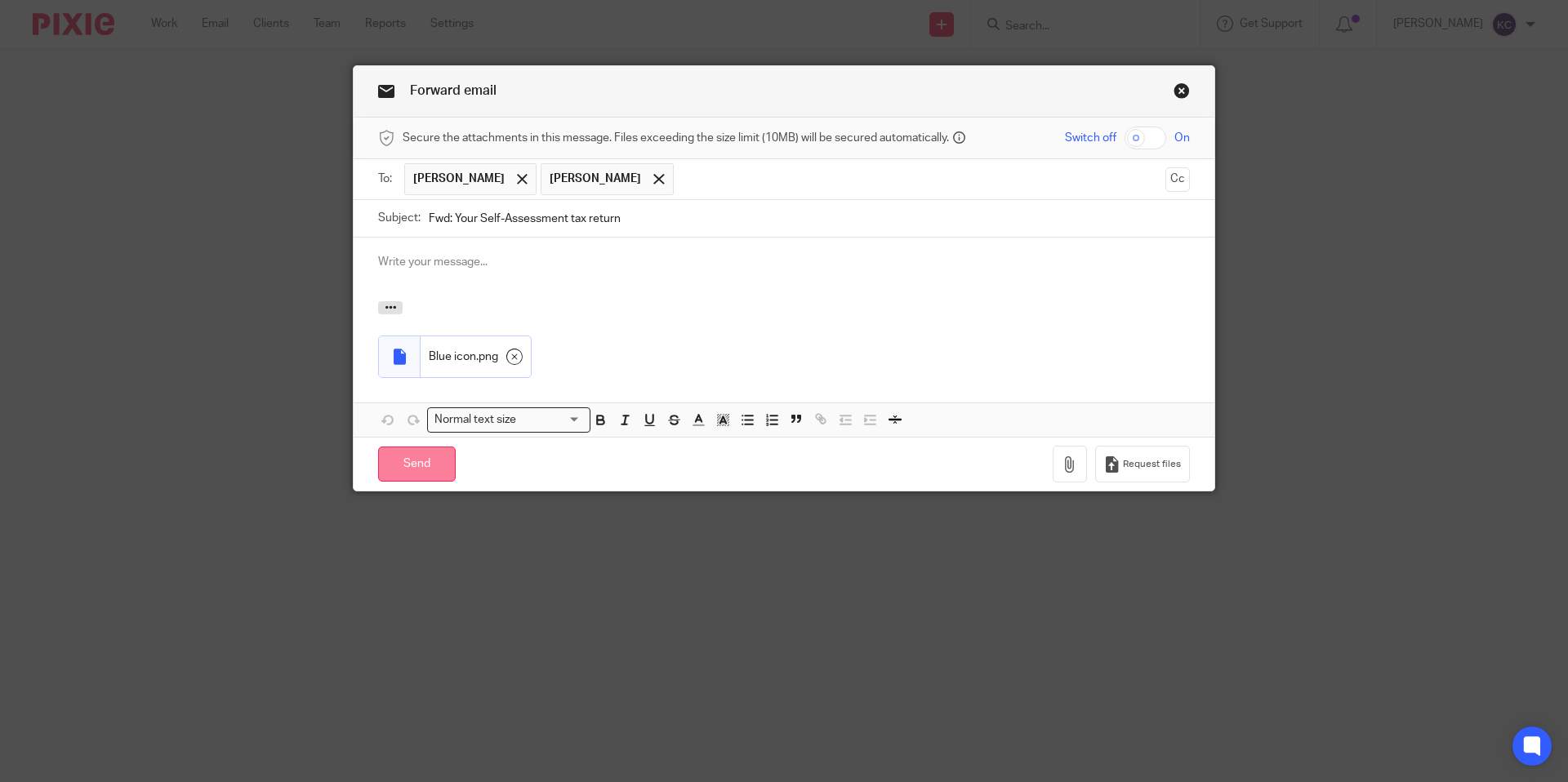
click at [403, 464] on input "Send" at bounding box center [417, 464] width 78 height 35
